Goal: Navigation & Orientation: Find specific page/section

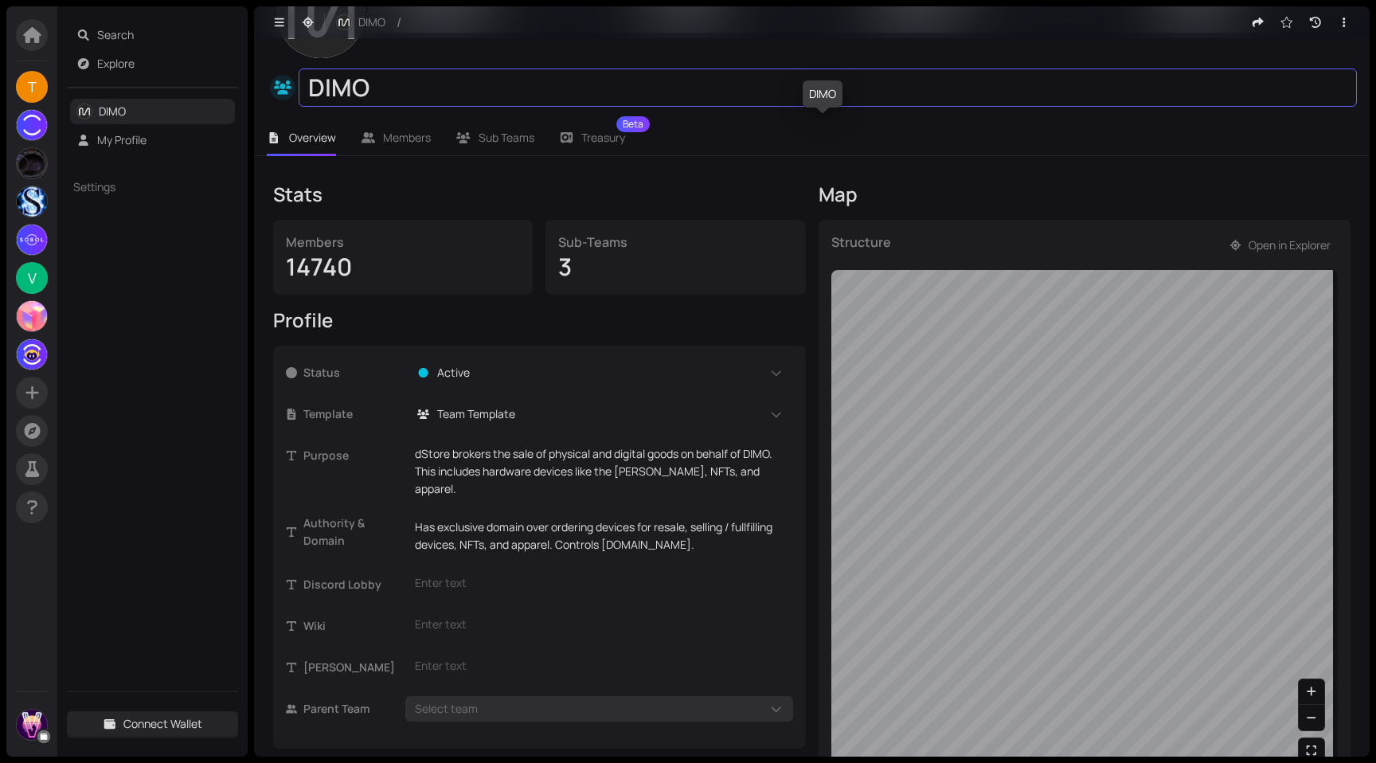
scroll to position [134, 0]
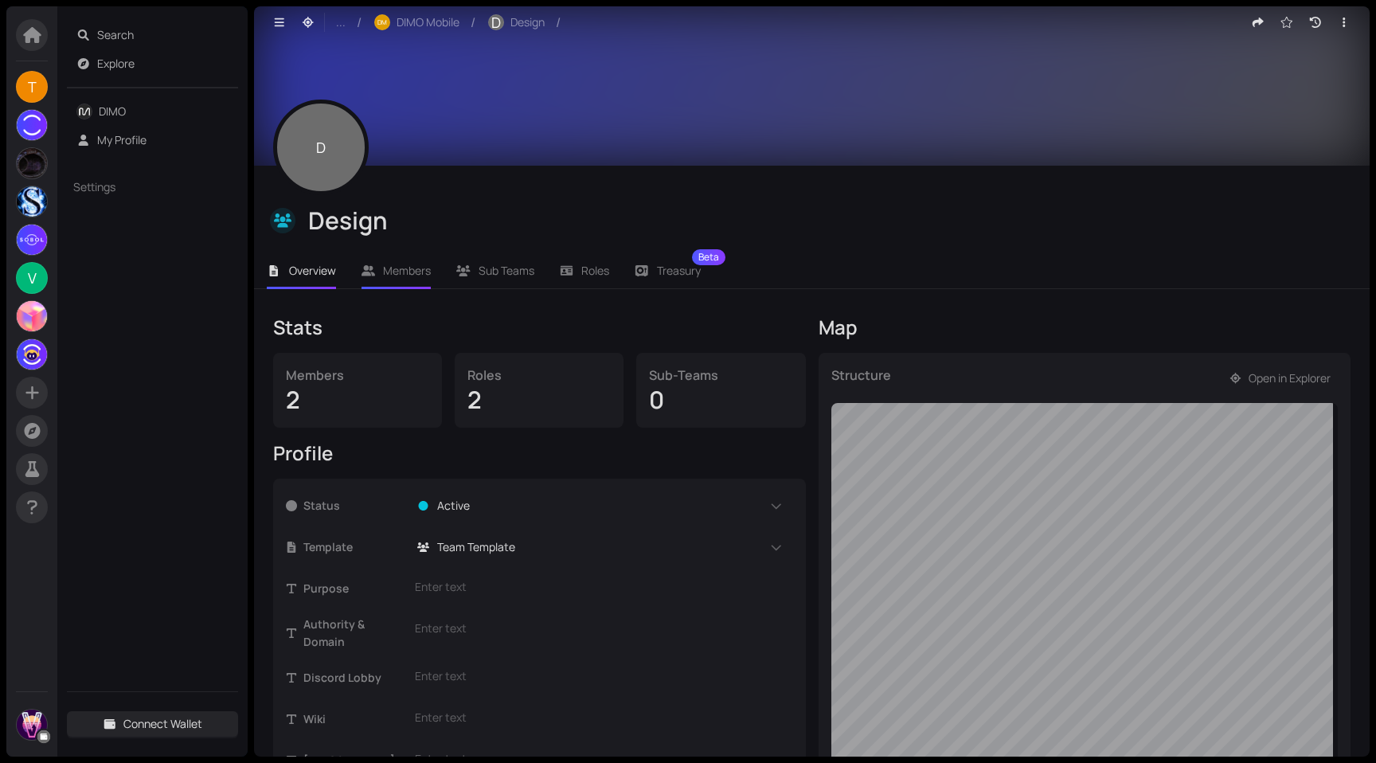
click at [407, 276] on span "Members" at bounding box center [407, 270] width 48 height 15
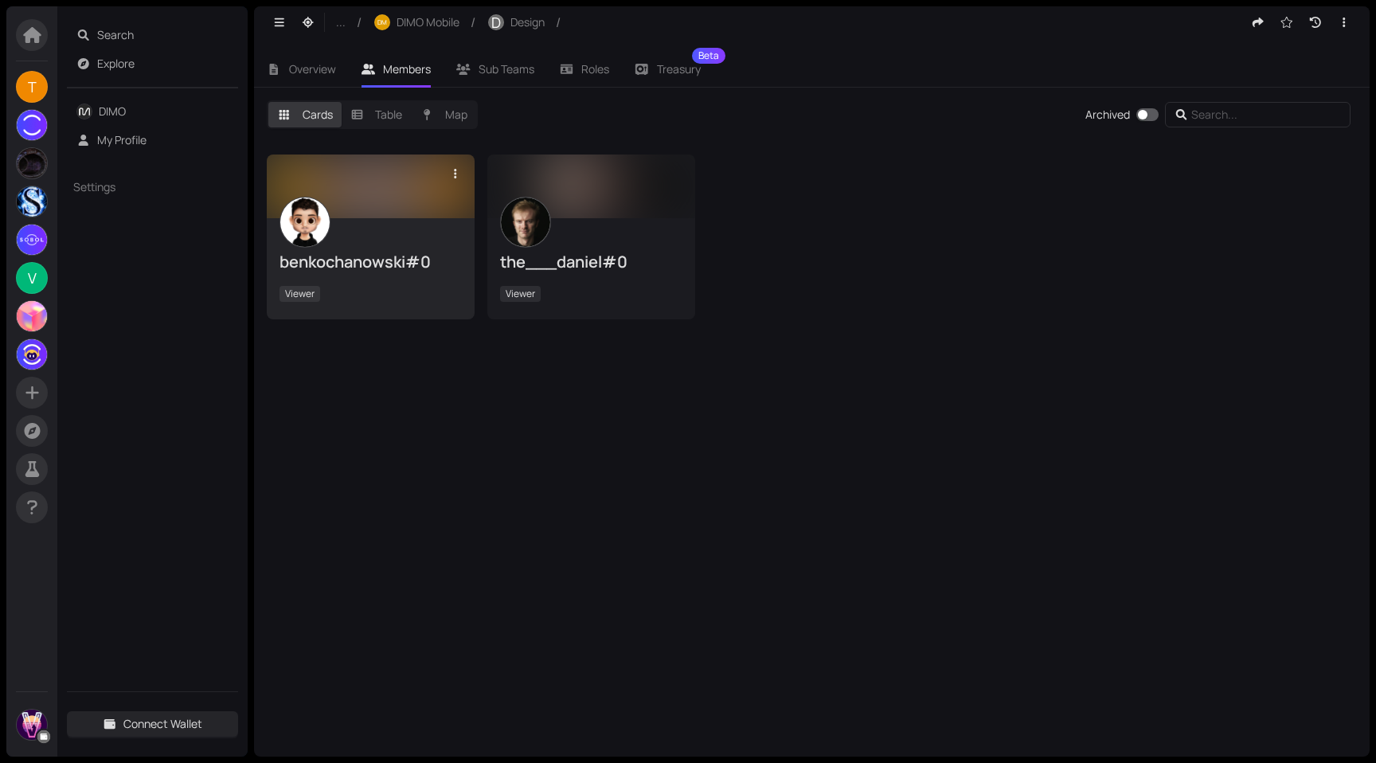
click at [412, 194] on div at bounding box center [371, 186] width 208 height 64
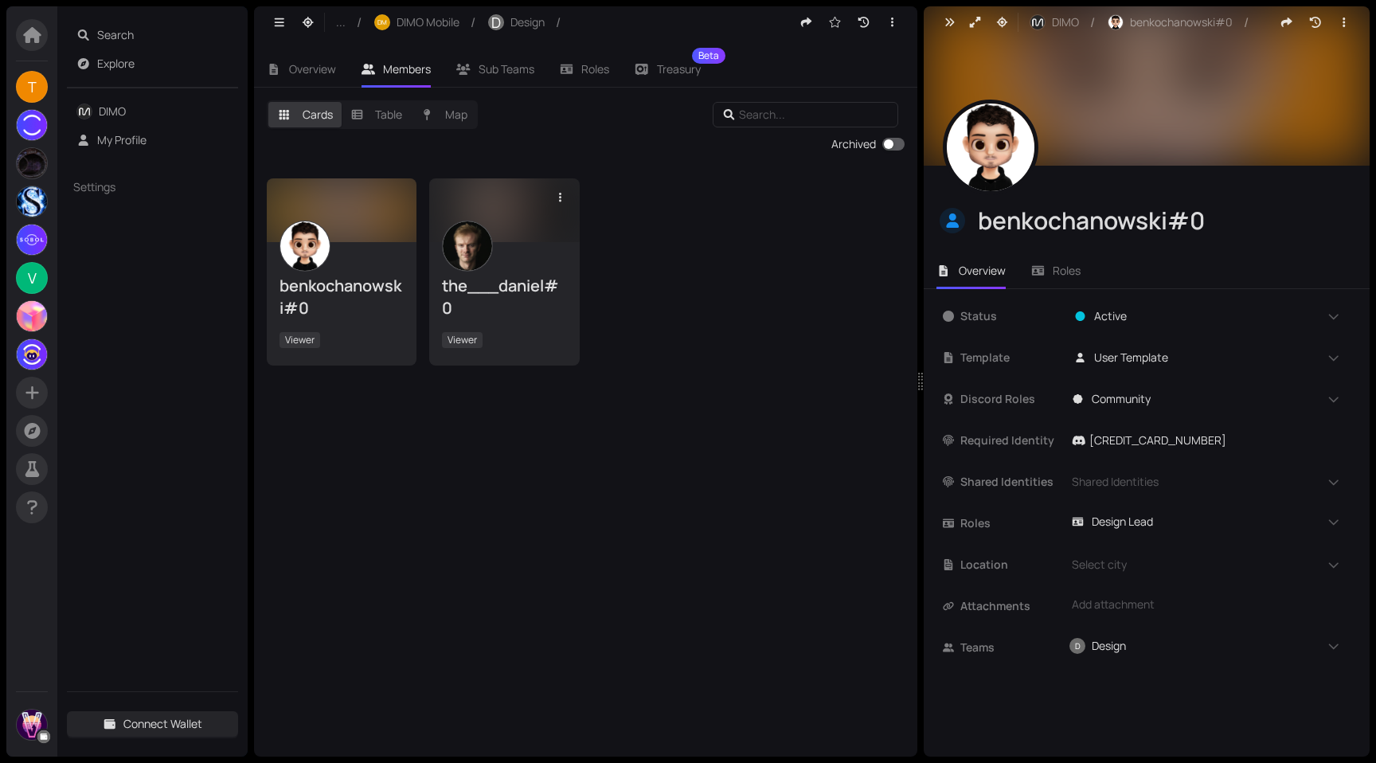
click at [520, 194] on div at bounding box center [504, 210] width 150 height 64
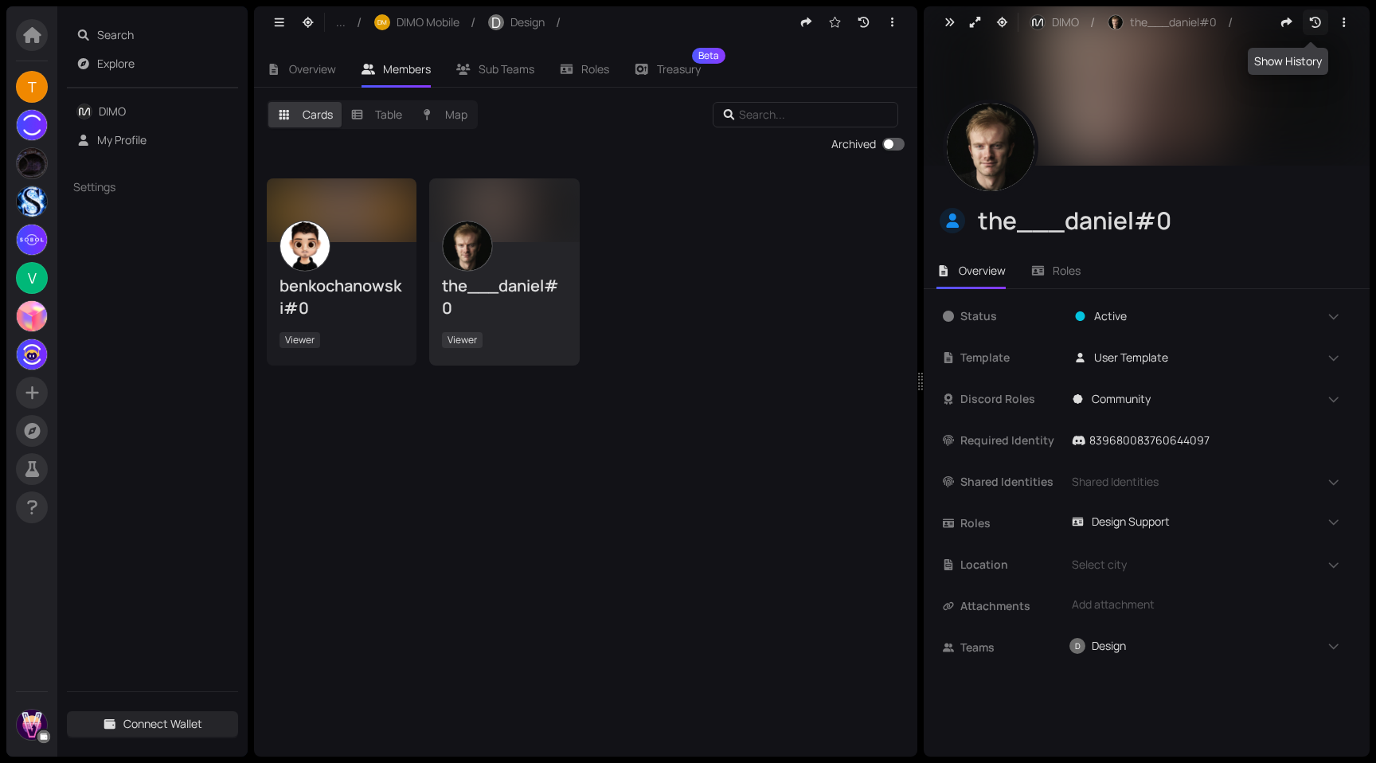
click at [1311, 19] on icon "button" at bounding box center [1315, 22] width 11 height 11
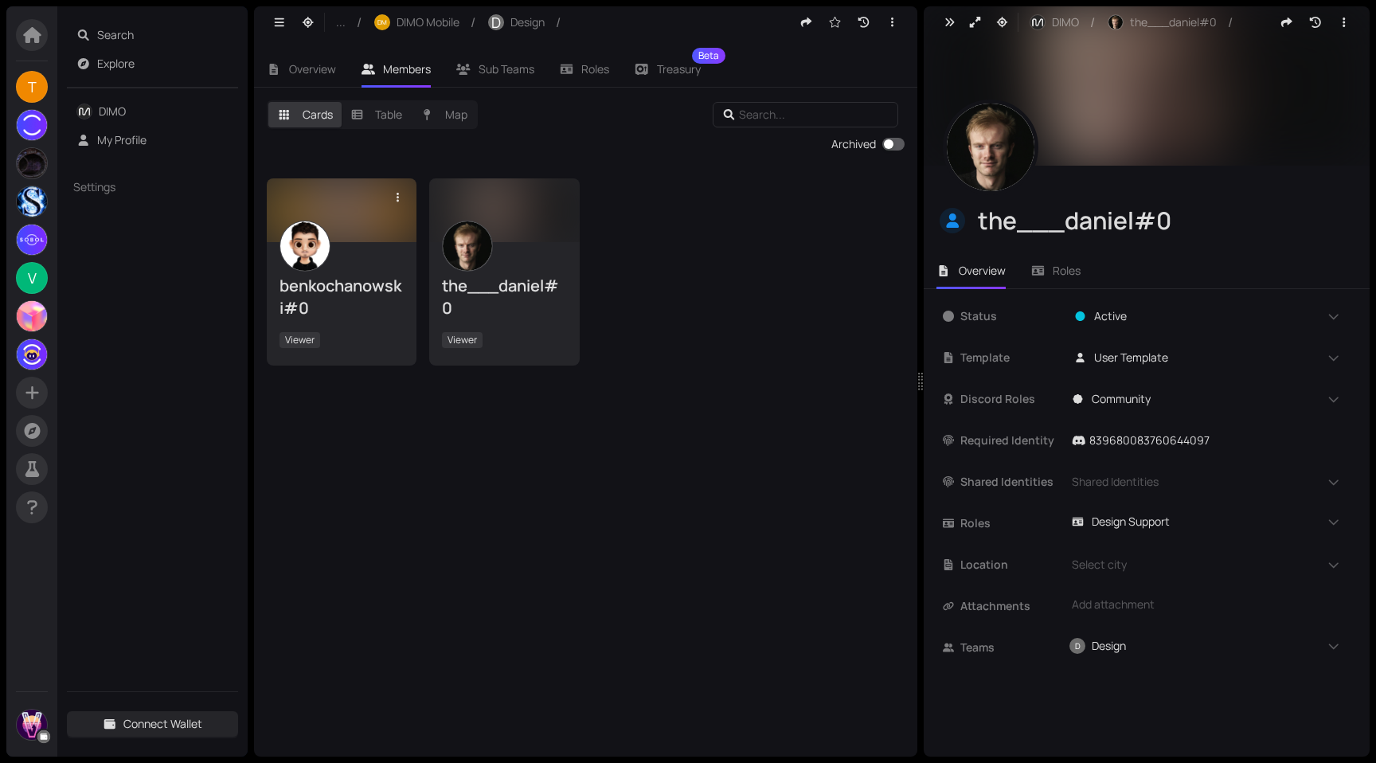
click at [375, 249] on div "benkochanowski#0 Viewer" at bounding box center [342, 303] width 150 height 124
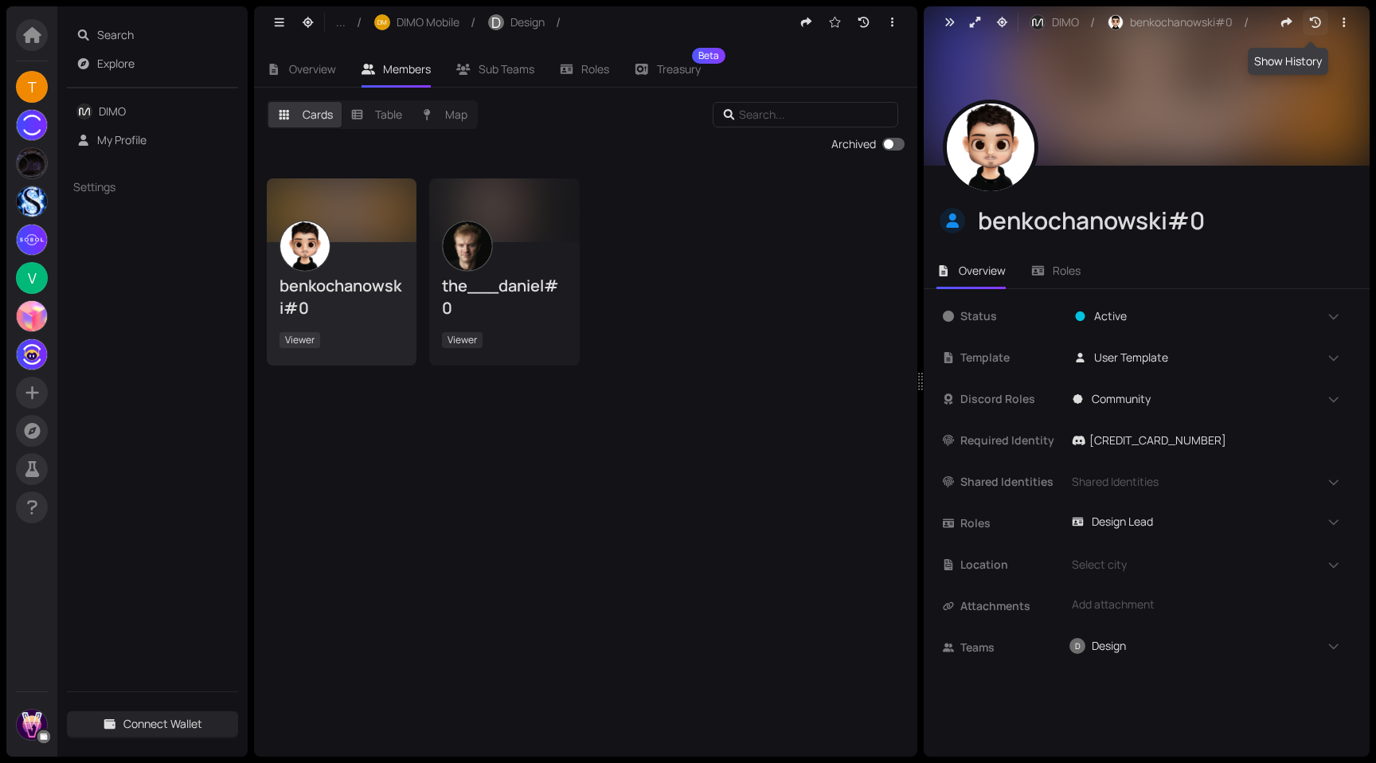
click at [1311, 29] on button "button" at bounding box center [1315, 22] width 25 height 25
click at [126, 108] on link "DIMO" at bounding box center [112, 111] width 27 height 15
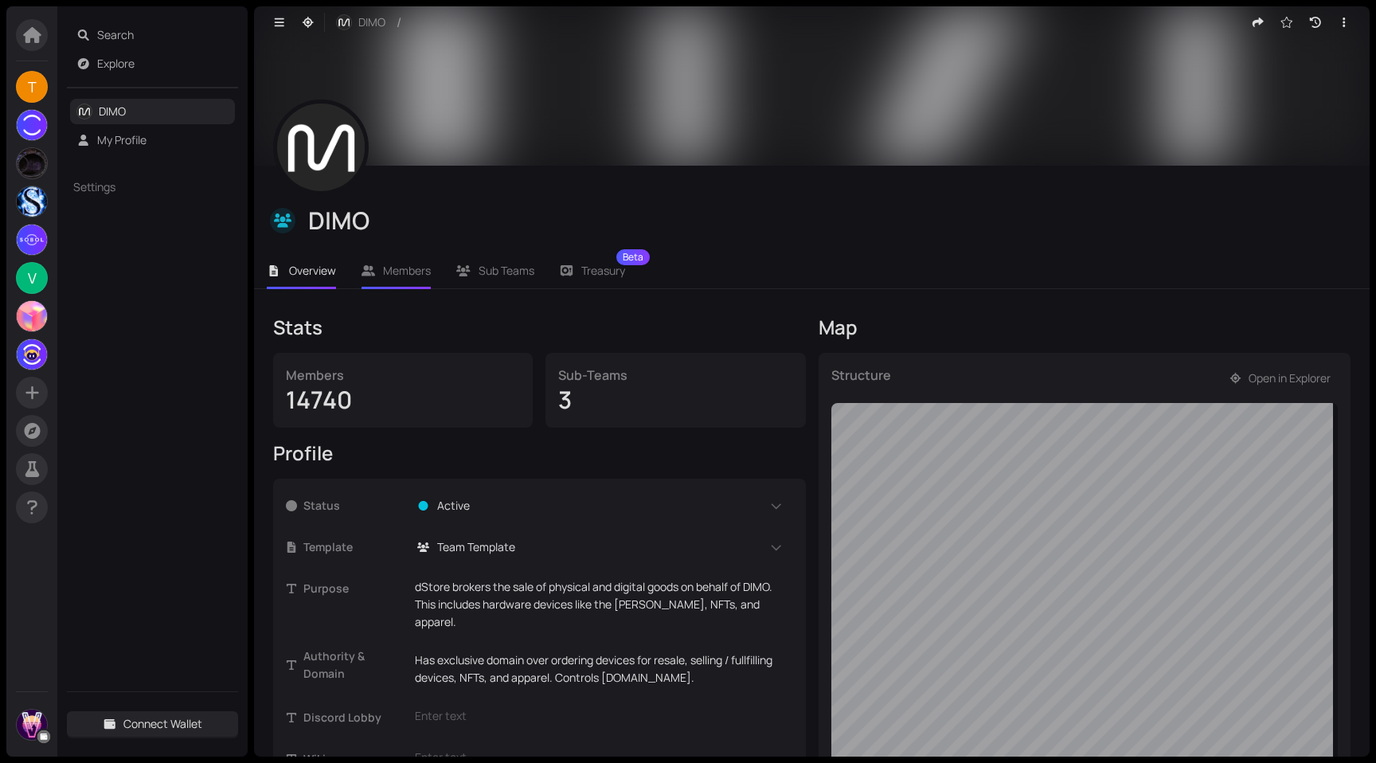
click at [406, 267] on span "Members" at bounding box center [407, 270] width 48 height 15
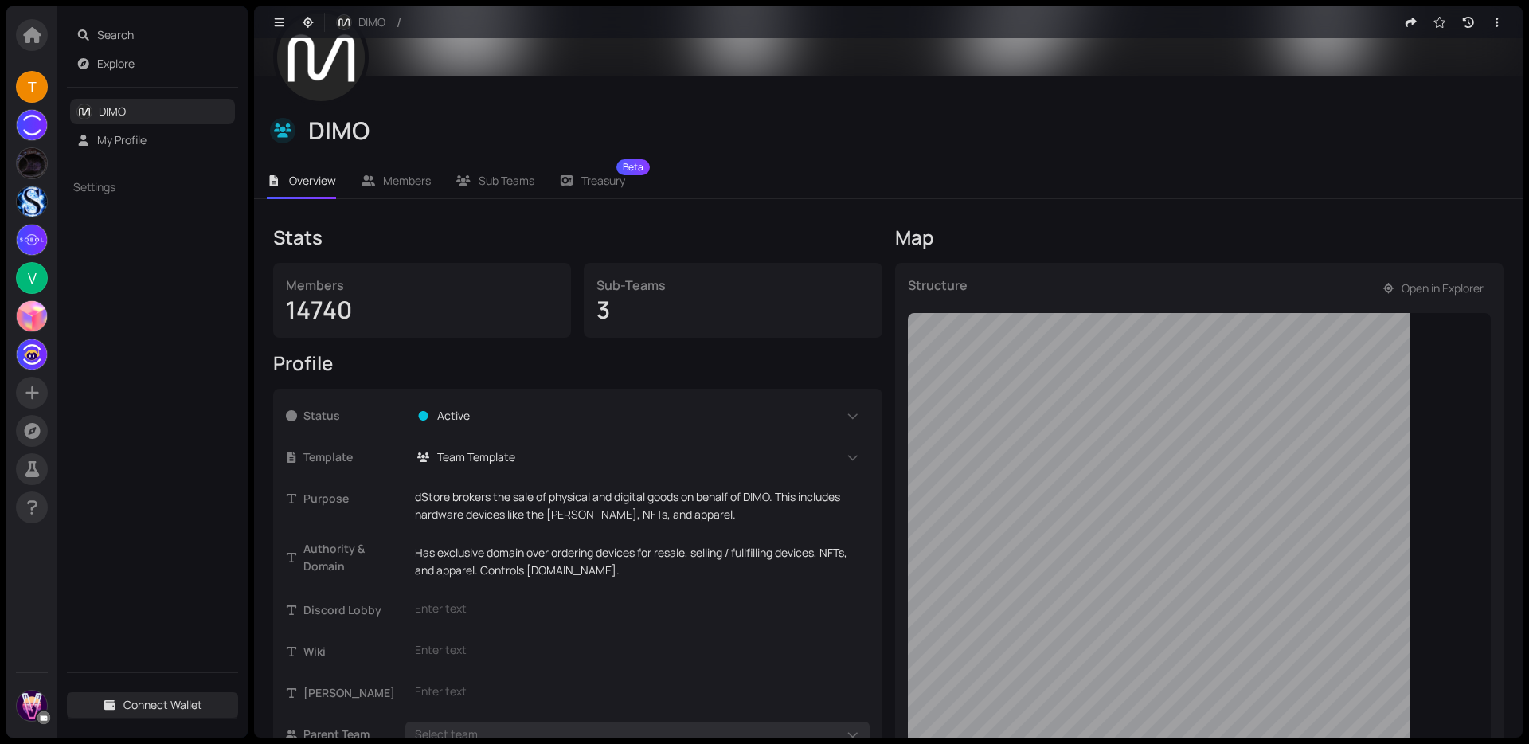
scroll to position [90, 0]
